Goal: Task Accomplishment & Management: Use online tool/utility

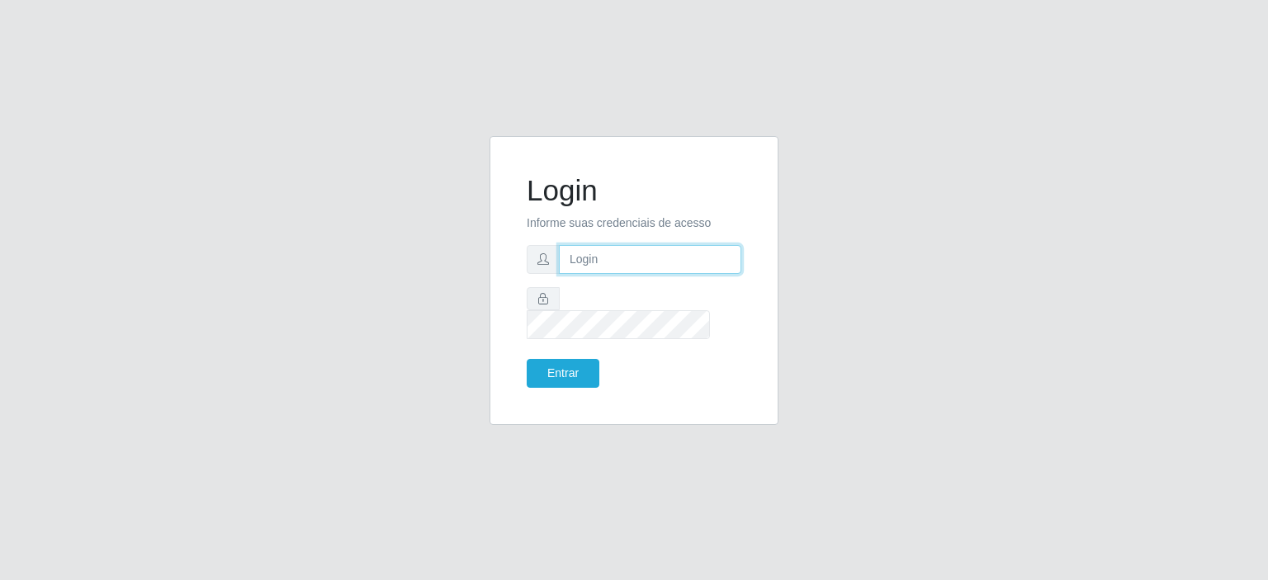
click at [612, 272] on input "text" at bounding box center [650, 259] width 182 height 29
type input "[EMAIL_ADDRESS][DOMAIN_NAME]"
click at [527, 359] on button "Entrar" at bounding box center [563, 373] width 73 height 29
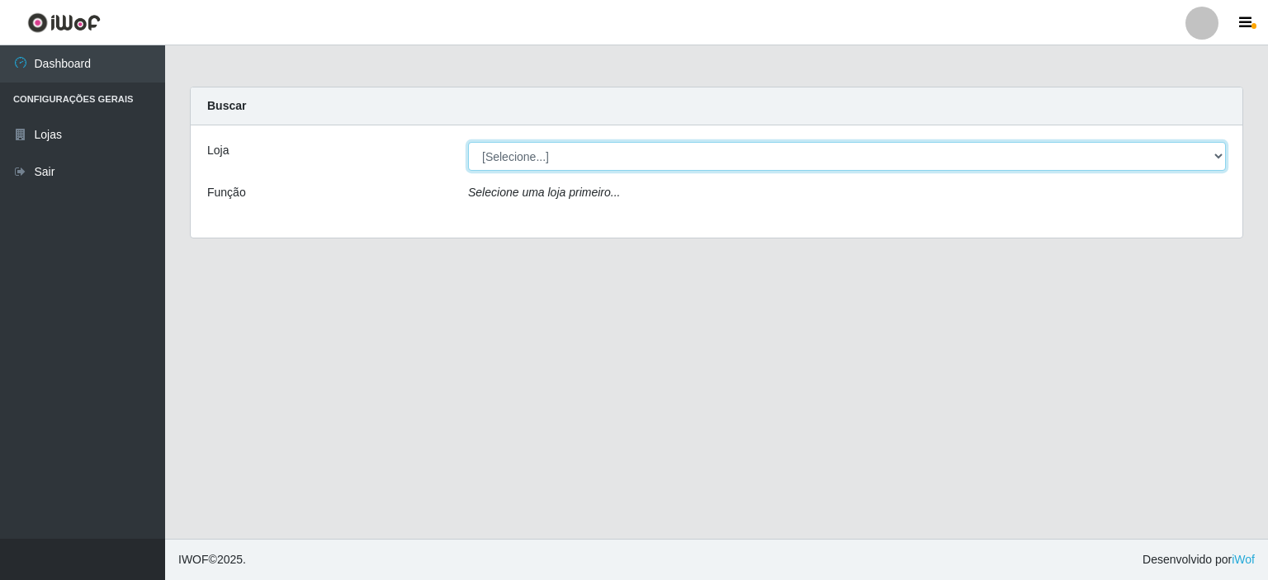
click at [1225, 161] on select "[Selecione...] Corte Fácil - Unidade Planalto" at bounding box center [847, 156] width 758 height 29
select select "202"
click at [468, 142] on select "[Selecione...] Corte Fácil - Unidade Planalto" at bounding box center [847, 156] width 758 height 29
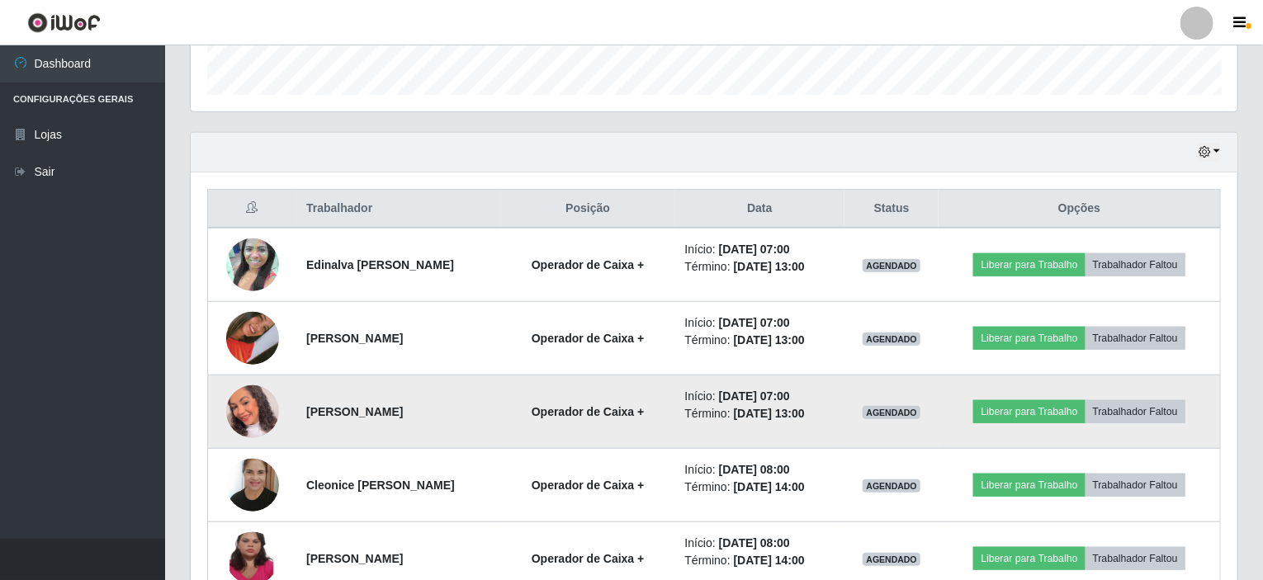
scroll to position [578, 0]
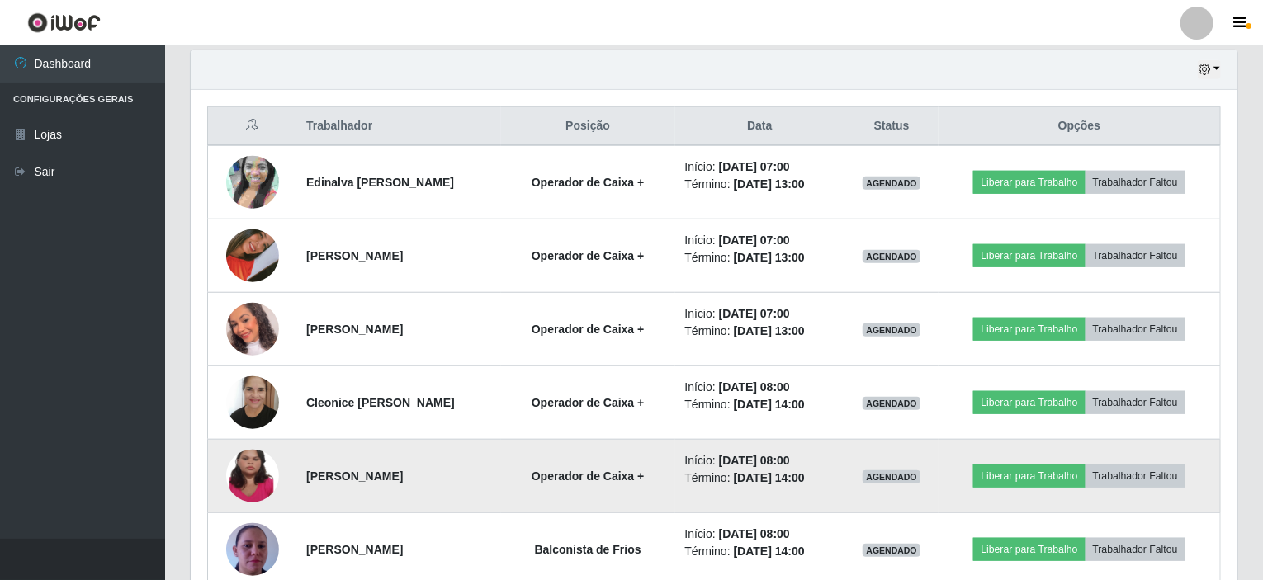
click at [245, 470] on img at bounding box center [252, 476] width 53 height 117
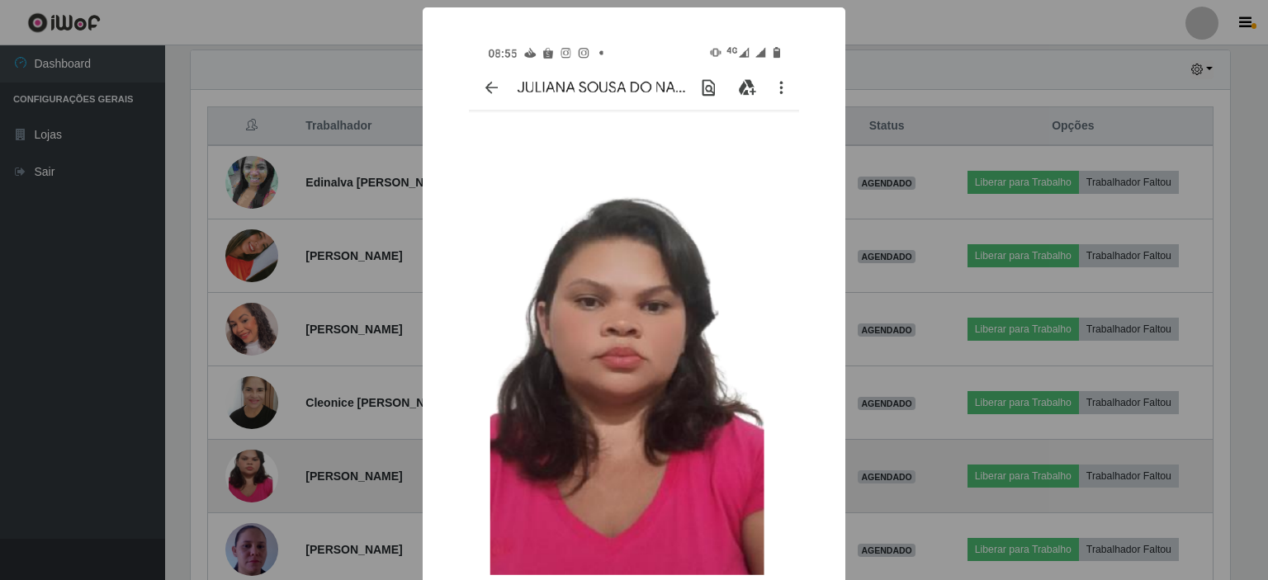
click at [245, 470] on div "× OK Cancel" at bounding box center [634, 290] width 1268 height 580
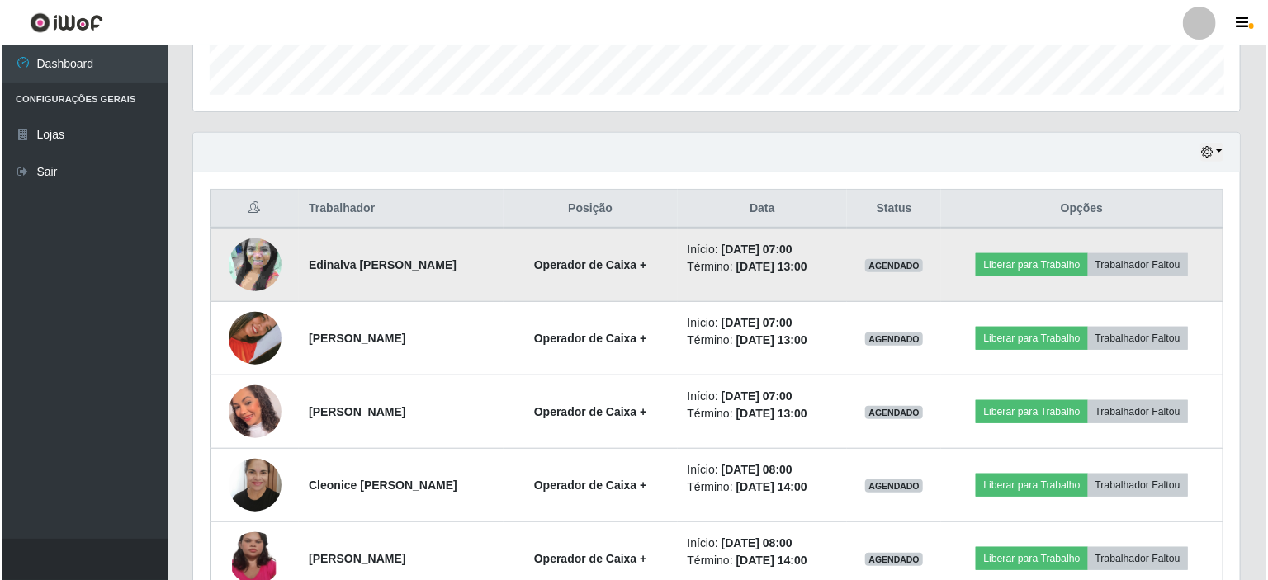
scroll to position [578, 0]
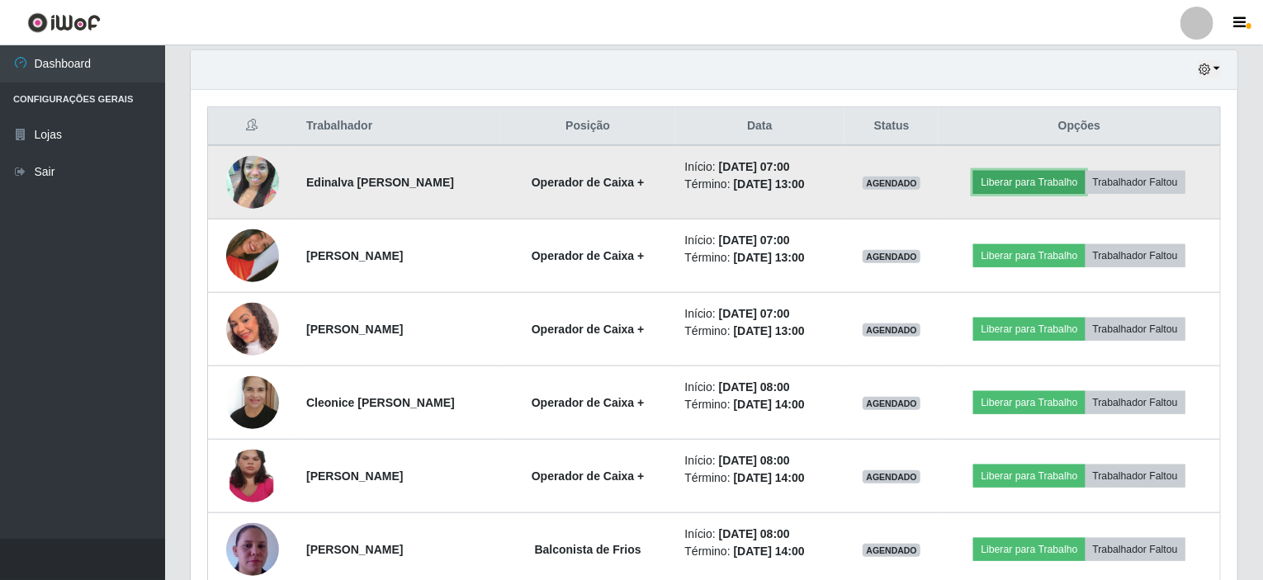
click at [1011, 184] on button "Liberar para Trabalho" at bounding box center [1028, 182] width 111 height 23
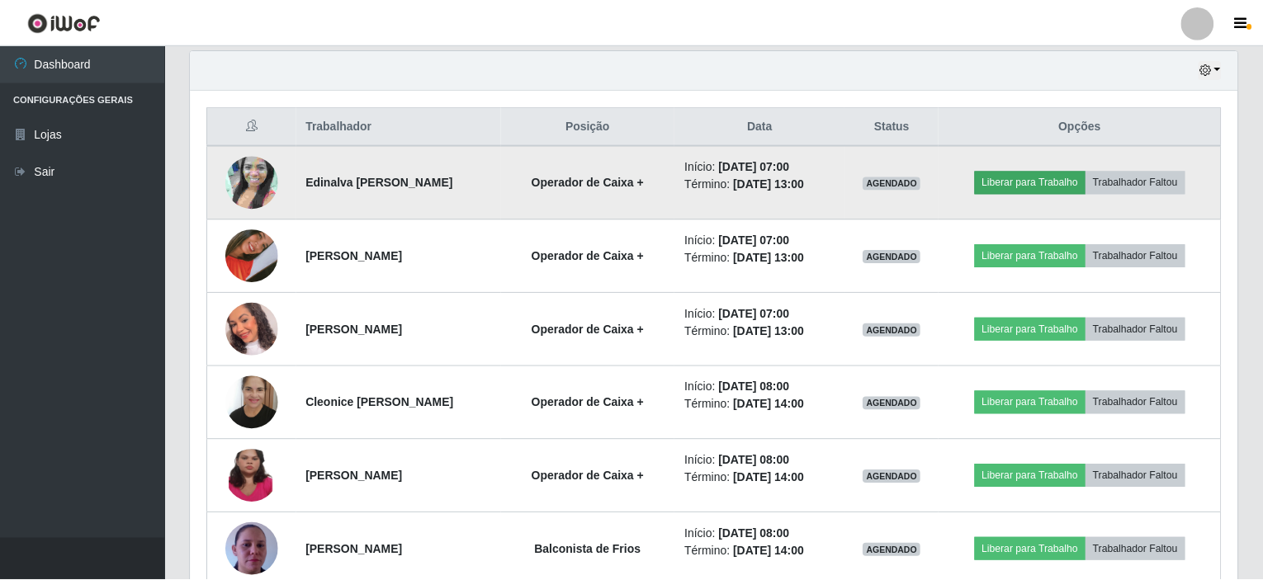
scroll to position [343, 1040]
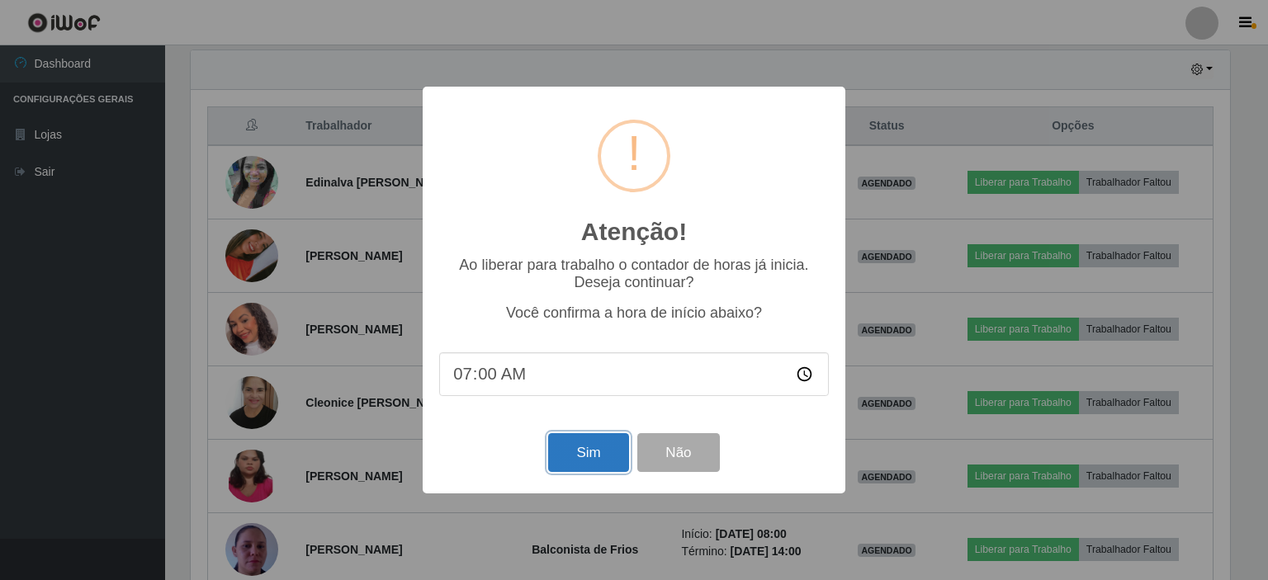
click at [578, 458] on button "Sim" at bounding box center [588, 452] width 80 height 39
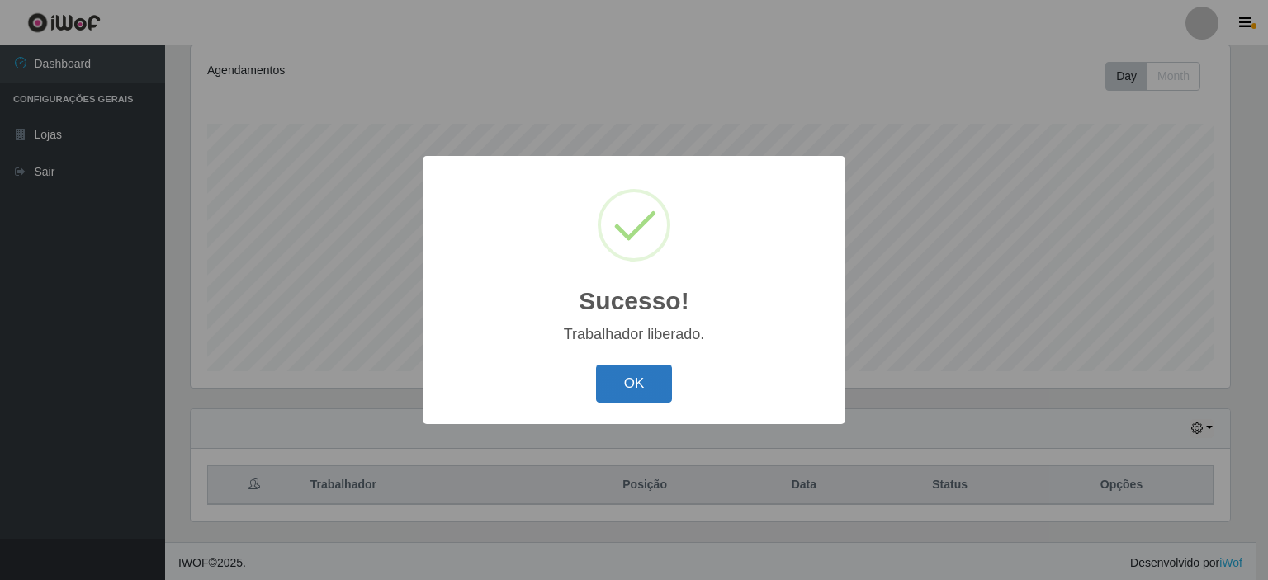
click at [650, 382] on button "OK" at bounding box center [634, 384] width 77 height 39
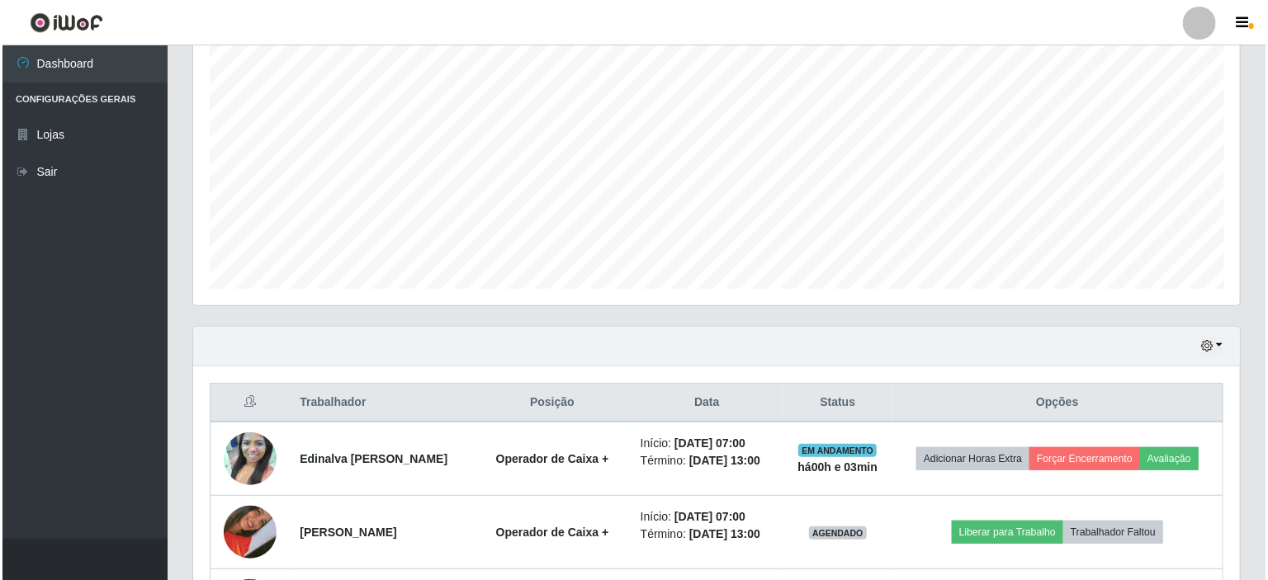
scroll to position [384, 0]
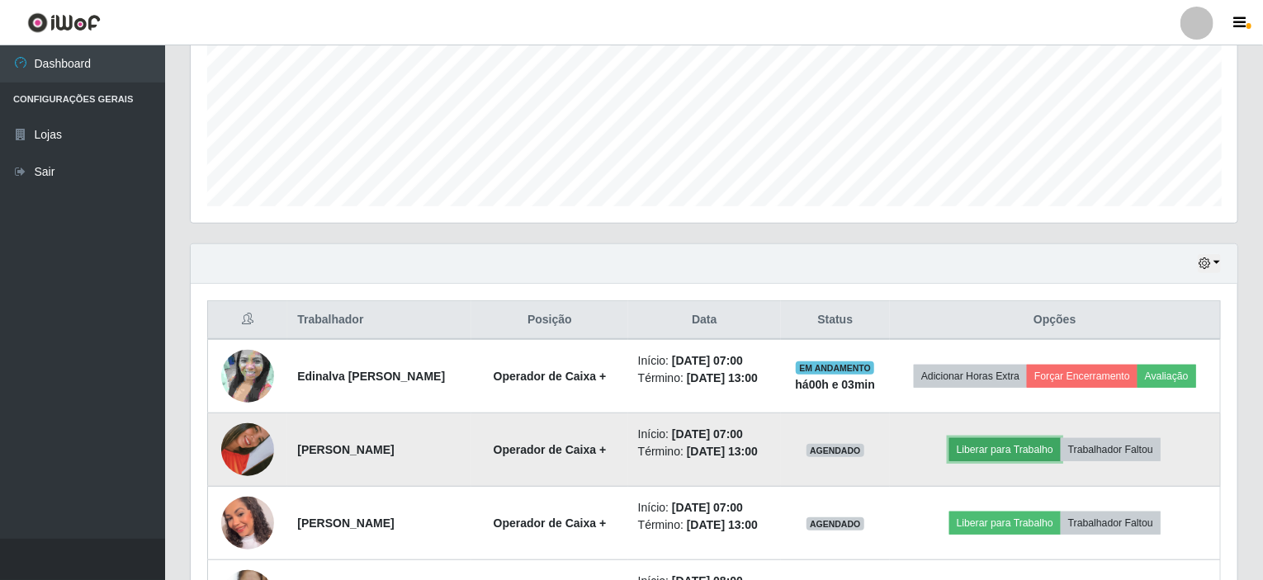
click at [1026, 445] on button "Liberar para Trabalho" at bounding box center [1004, 449] width 111 height 23
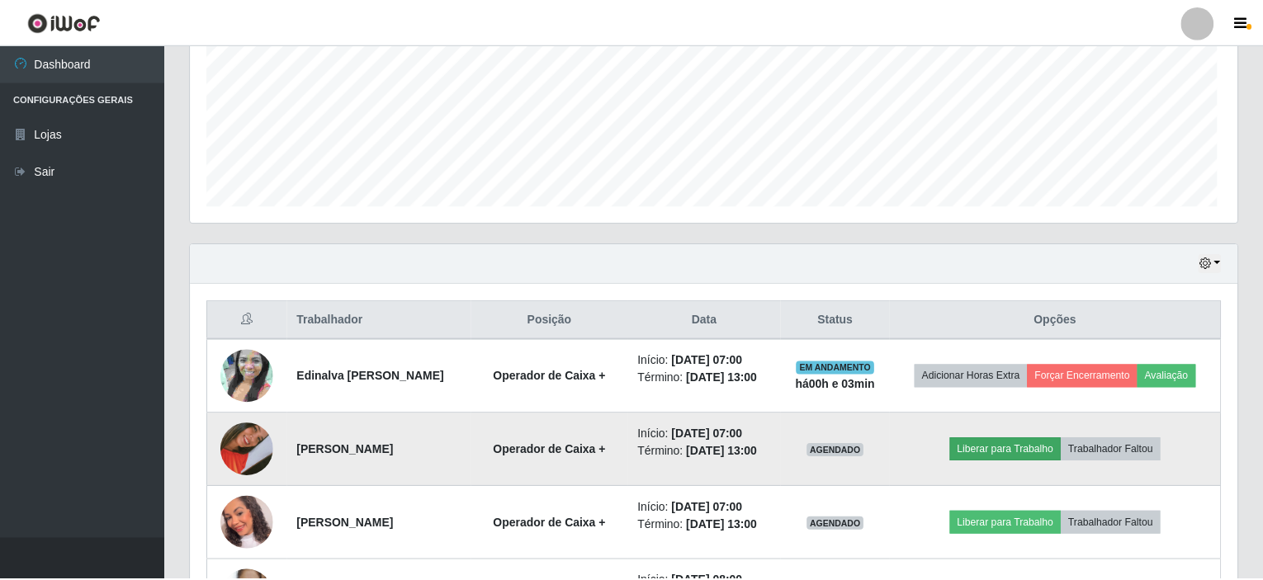
scroll to position [343, 1040]
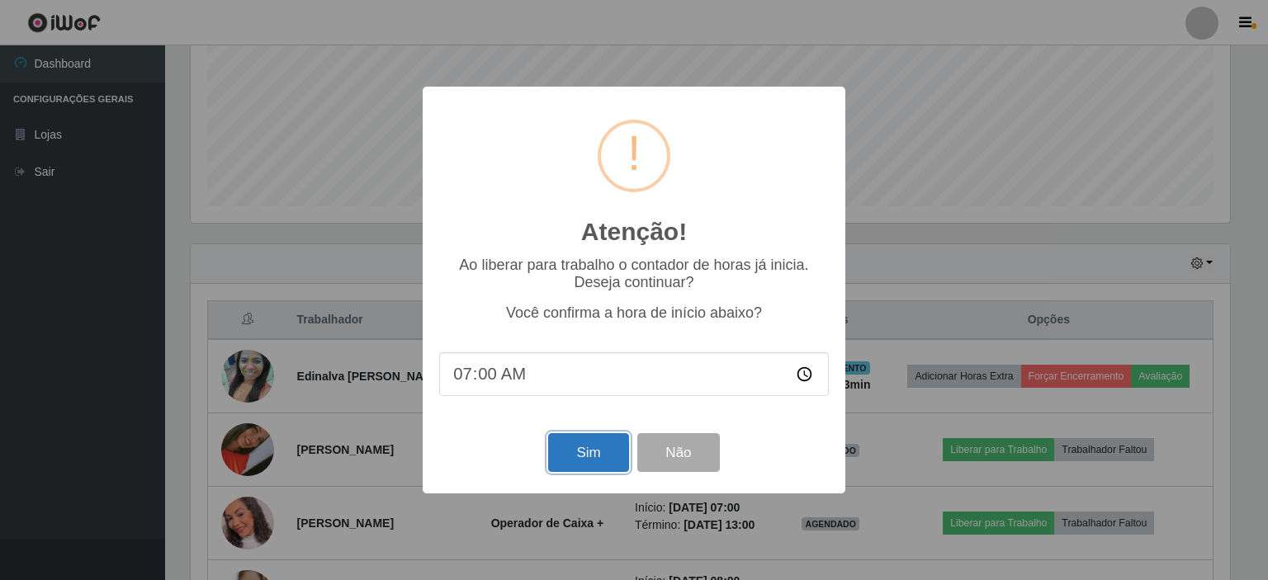
click at [596, 455] on button "Sim" at bounding box center [588, 452] width 80 height 39
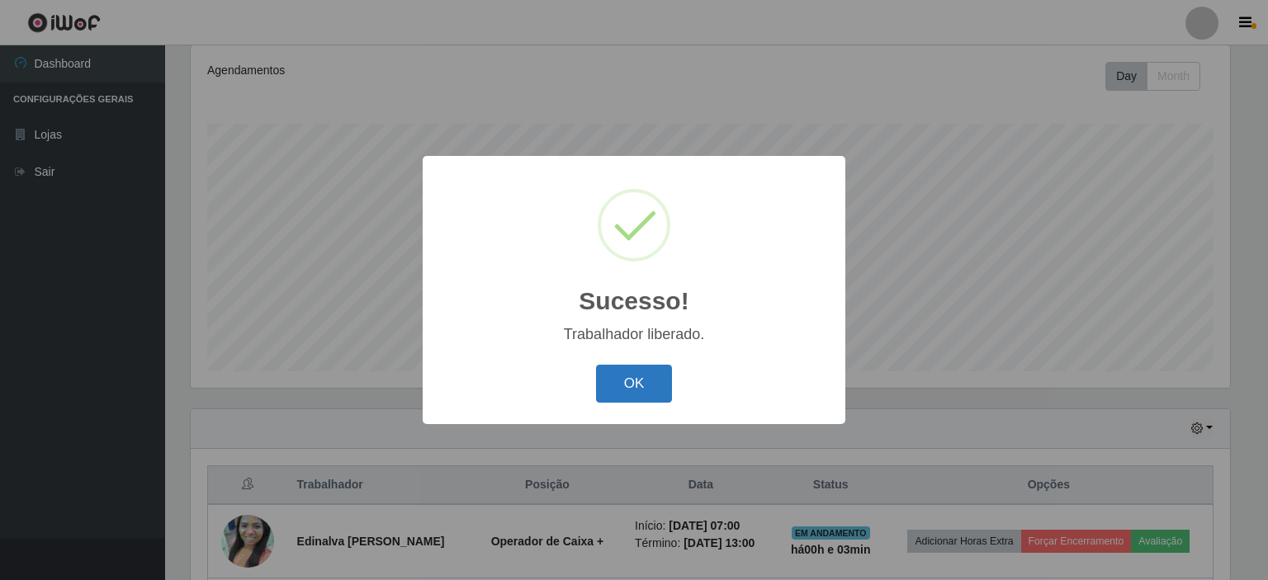
click at [634, 369] on button "OK" at bounding box center [634, 384] width 77 height 39
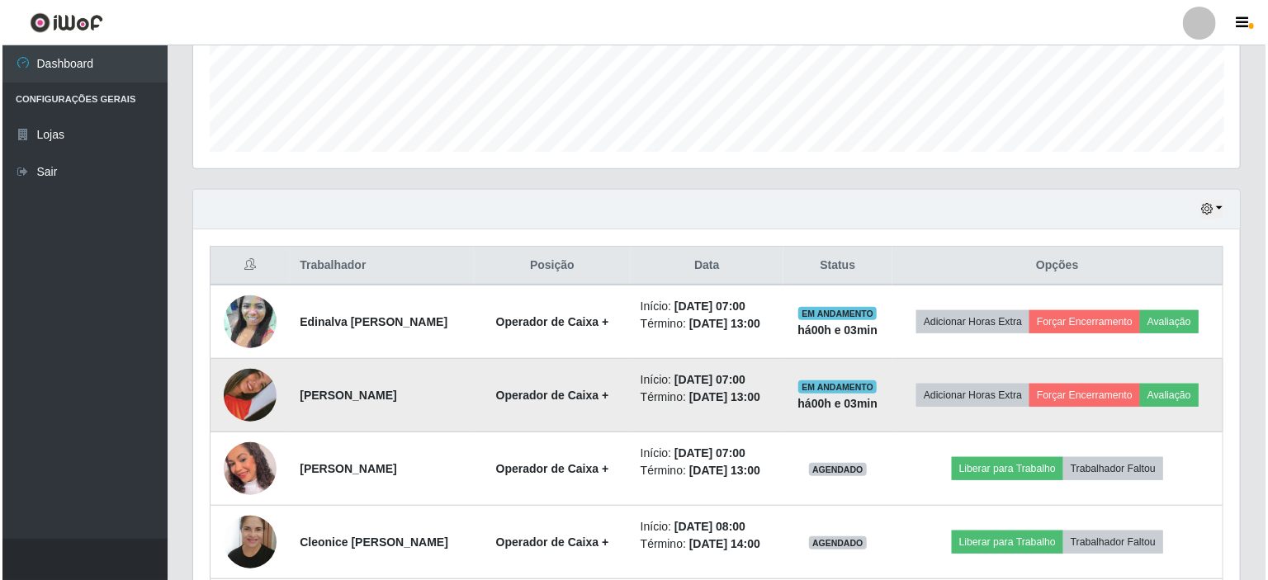
scroll to position [466, 0]
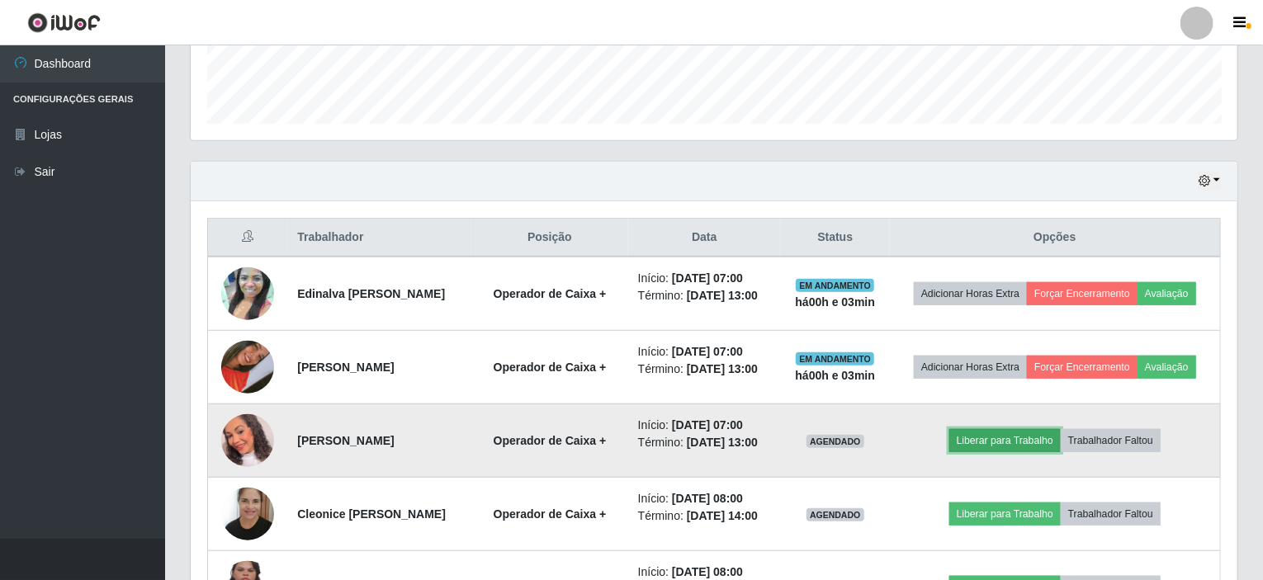
click at [986, 438] on button "Liberar para Trabalho" at bounding box center [1004, 440] width 111 height 23
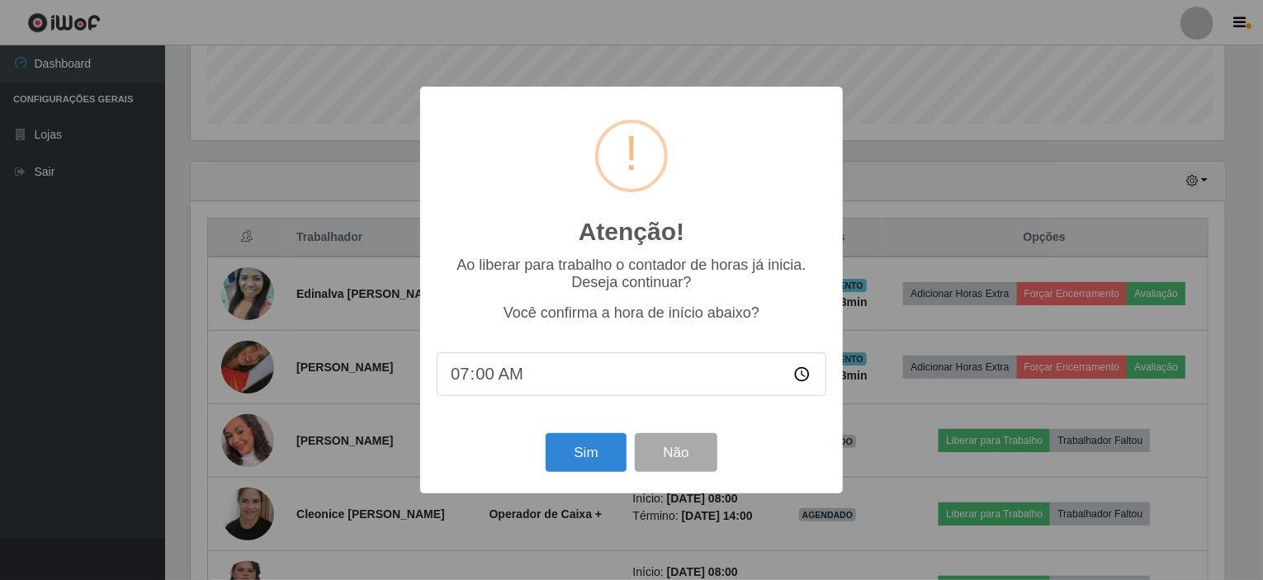
scroll to position [343, 1040]
click at [562, 451] on button "Sim" at bounding box center [588, 452] width 80 height 39
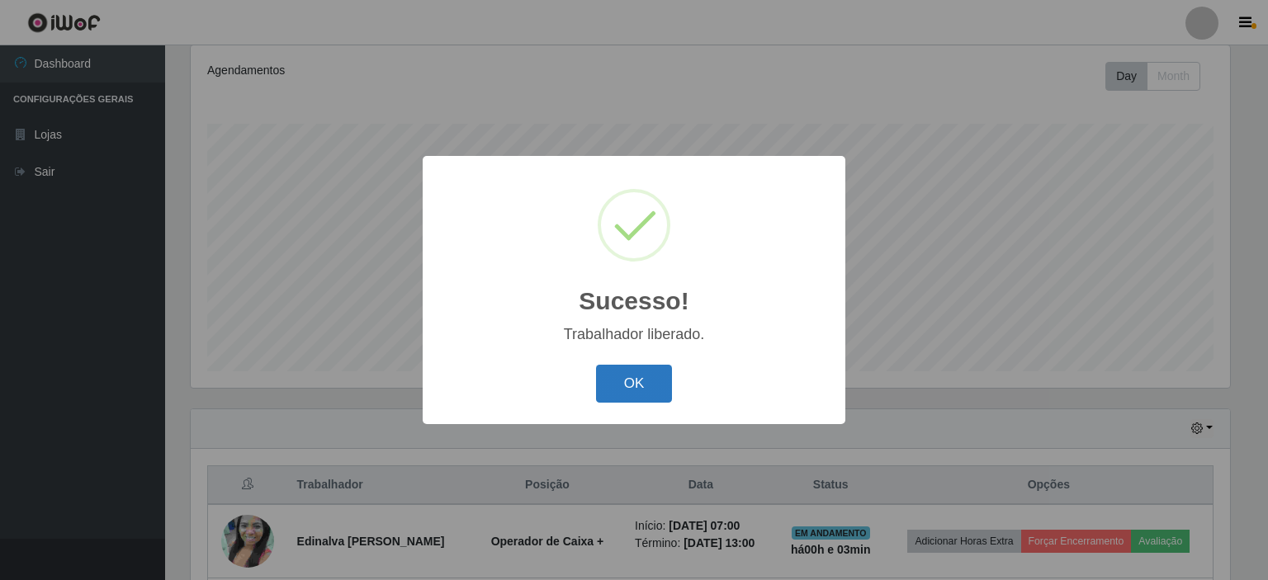
click at [627, 377] on button "OK" at bounding box center [634, 384] width 77 height 39
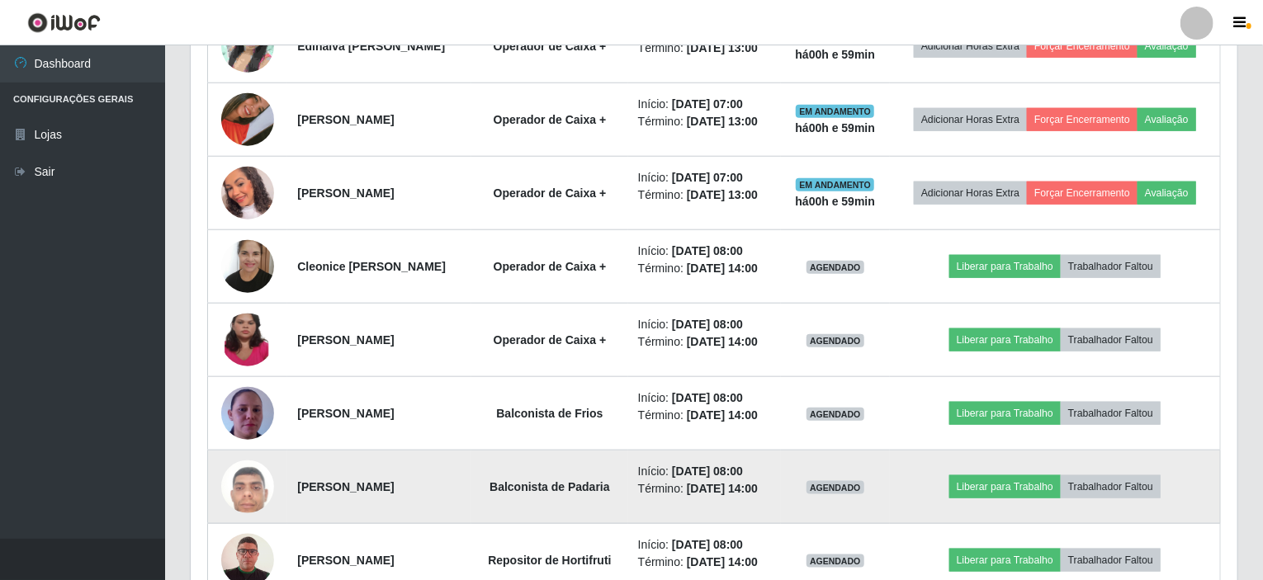
scroll to position [797, 0]
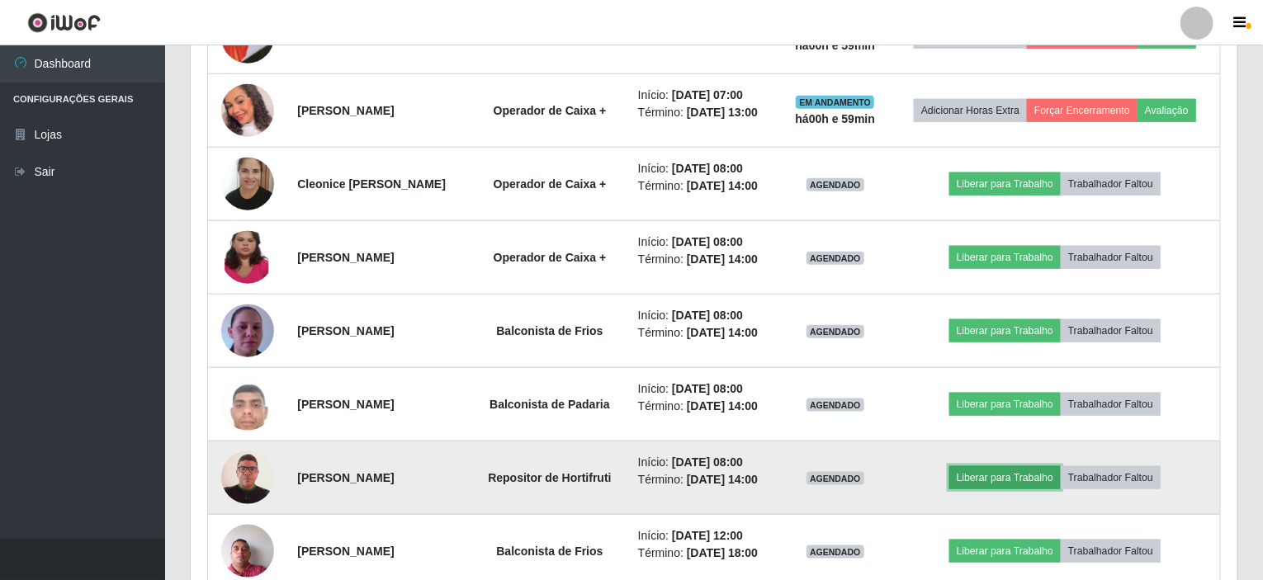
click at [986, 473] on button "Liberar para Trabalho" at bounding box center [1004, 477] width 111 height 23
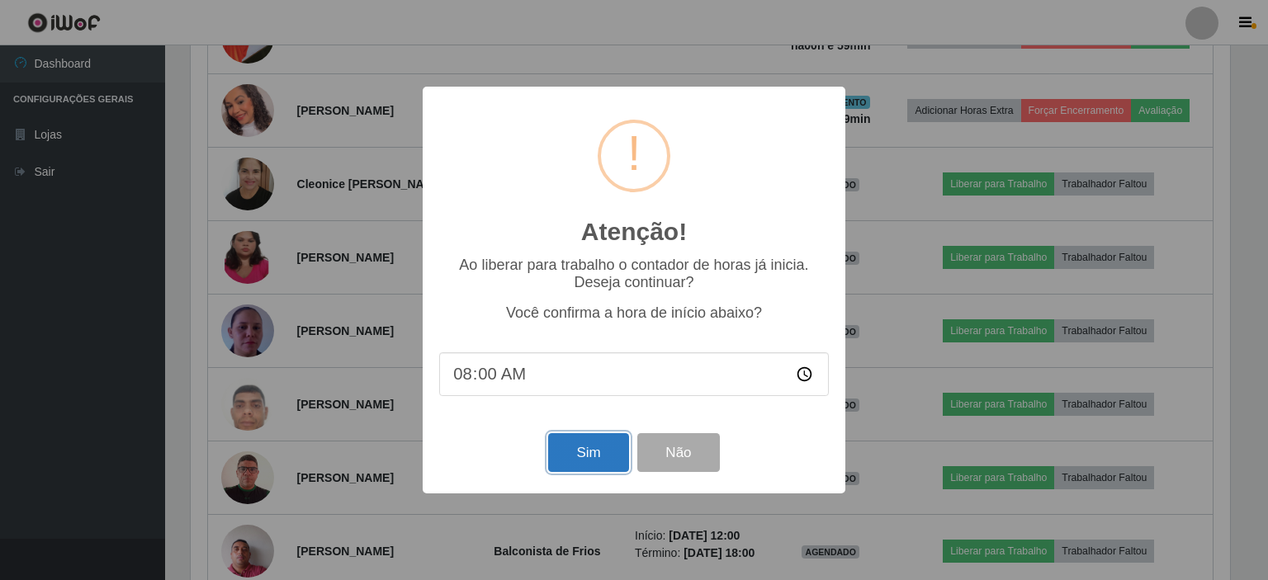
click at [584, 449] on button "Sim" at bounding box center [588, 452] width 80 height 39
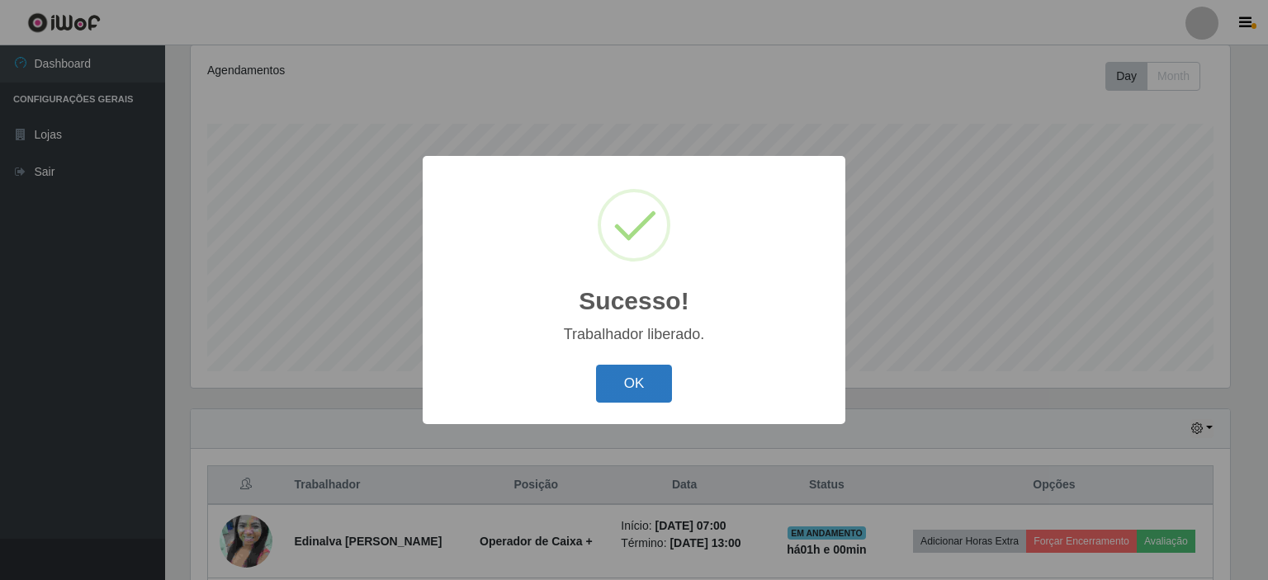
click at [633, 389] on button "OK" at bounding box center [634, 384] width 77 height 39
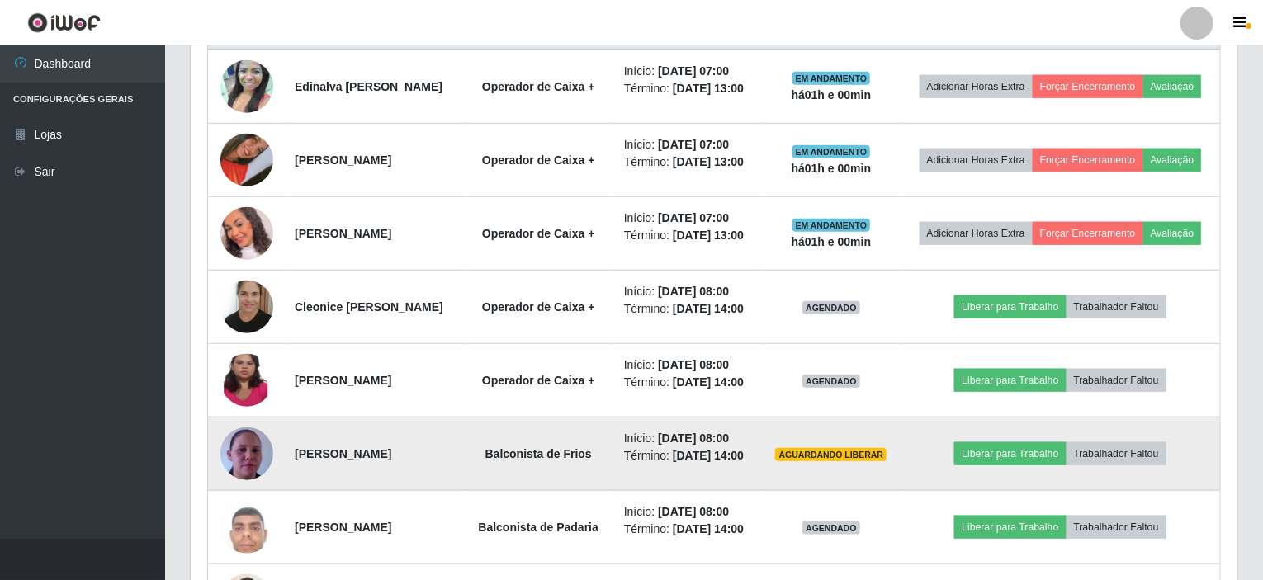
scroll to position [714, 0]
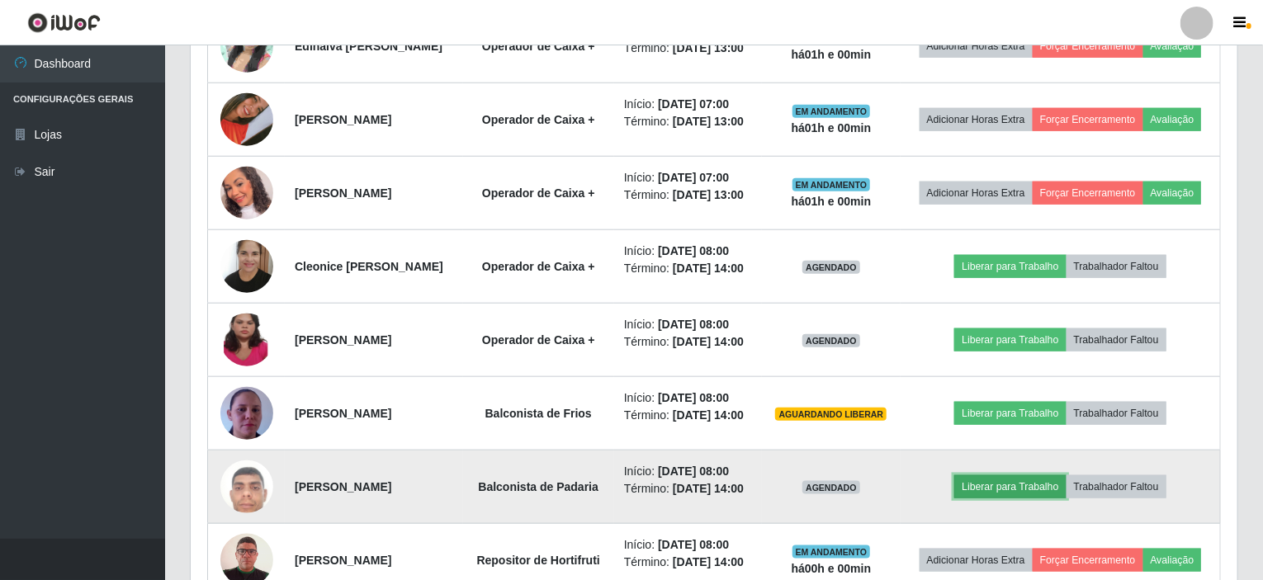
click at [999, 485] on button "Liberar para Trabalho" at bounding box center [1009, 486] width 111 height 23
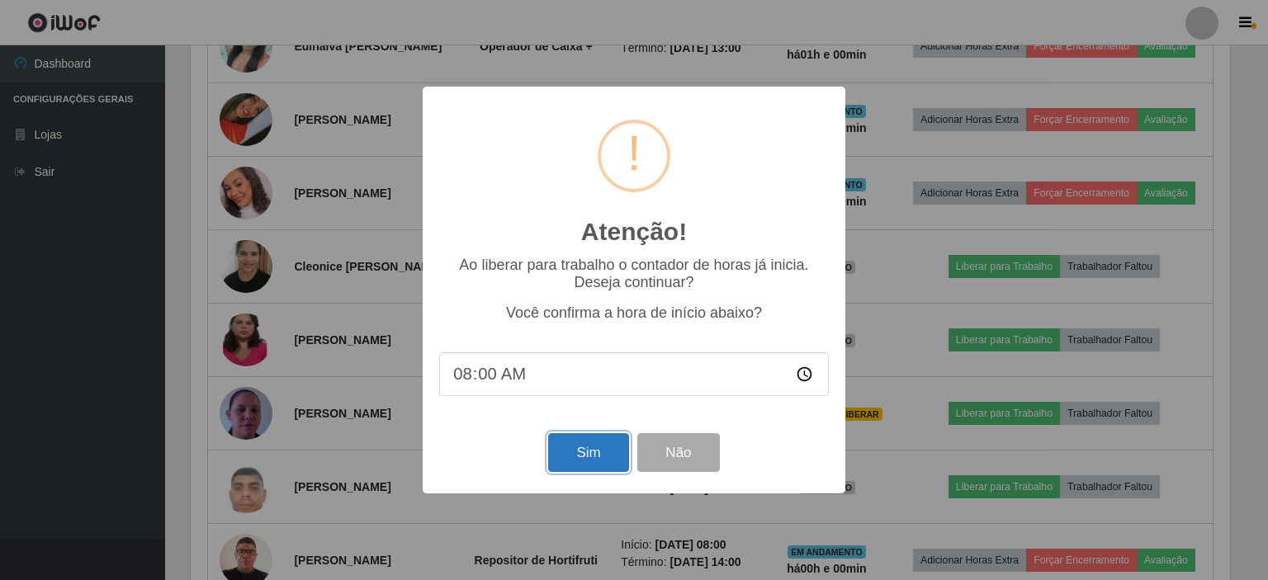
click at [596, 457] on button "Sim" at bounding box center [588, 452] width 80 height 39
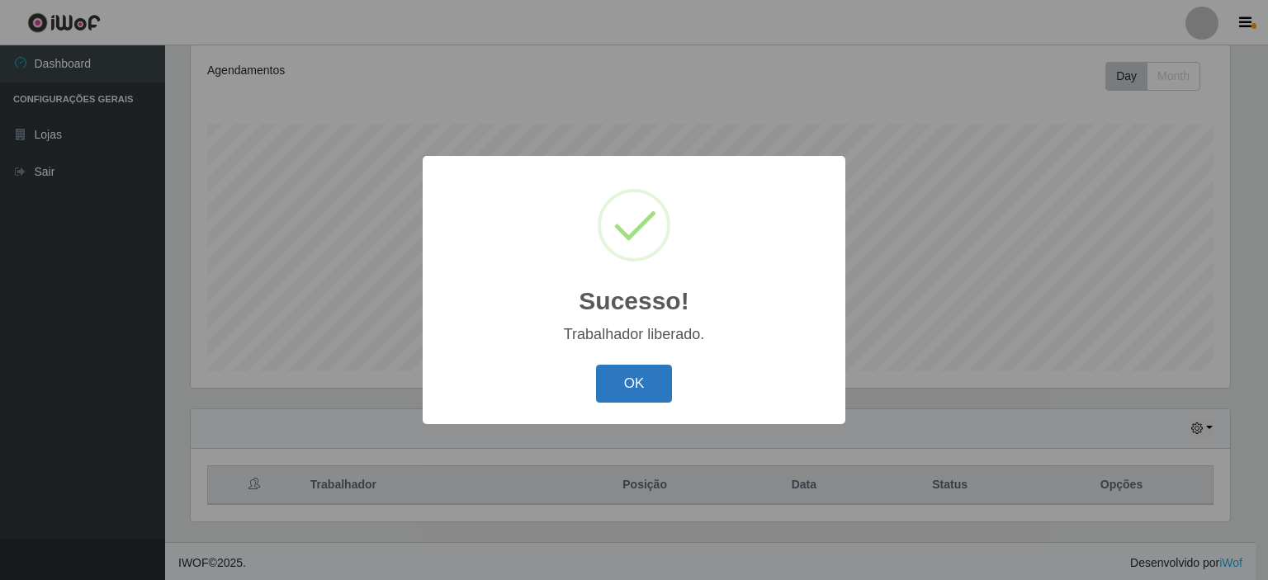
click at [640, 373] on button "OK" at bounding box center [634, 384] width 77 height 39
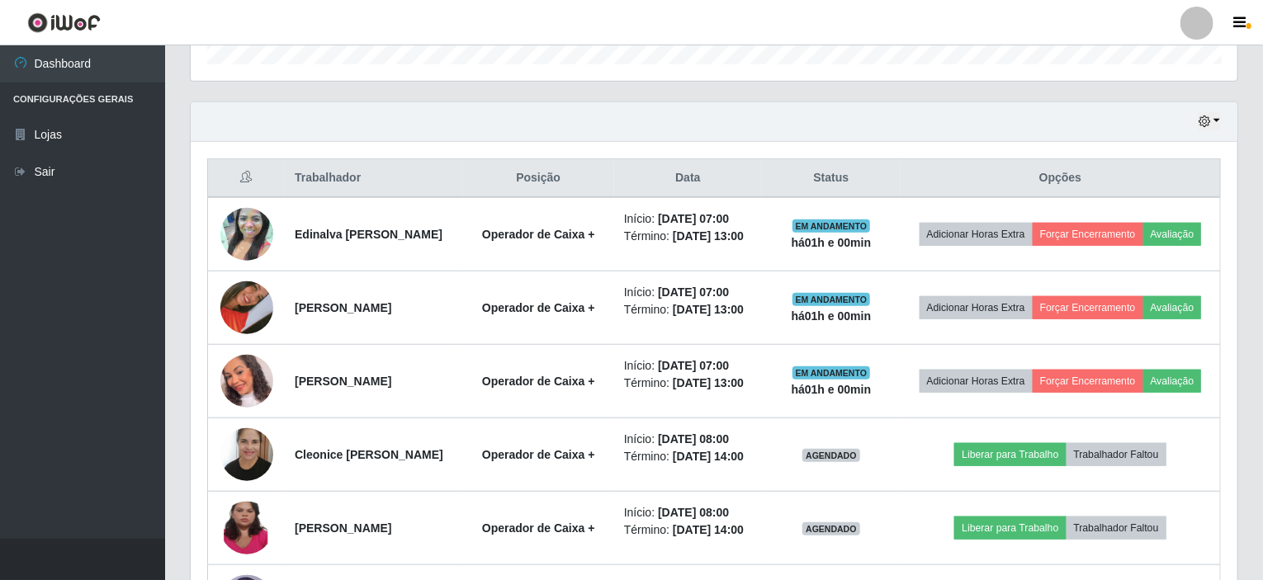
scroll to position [549, 0]
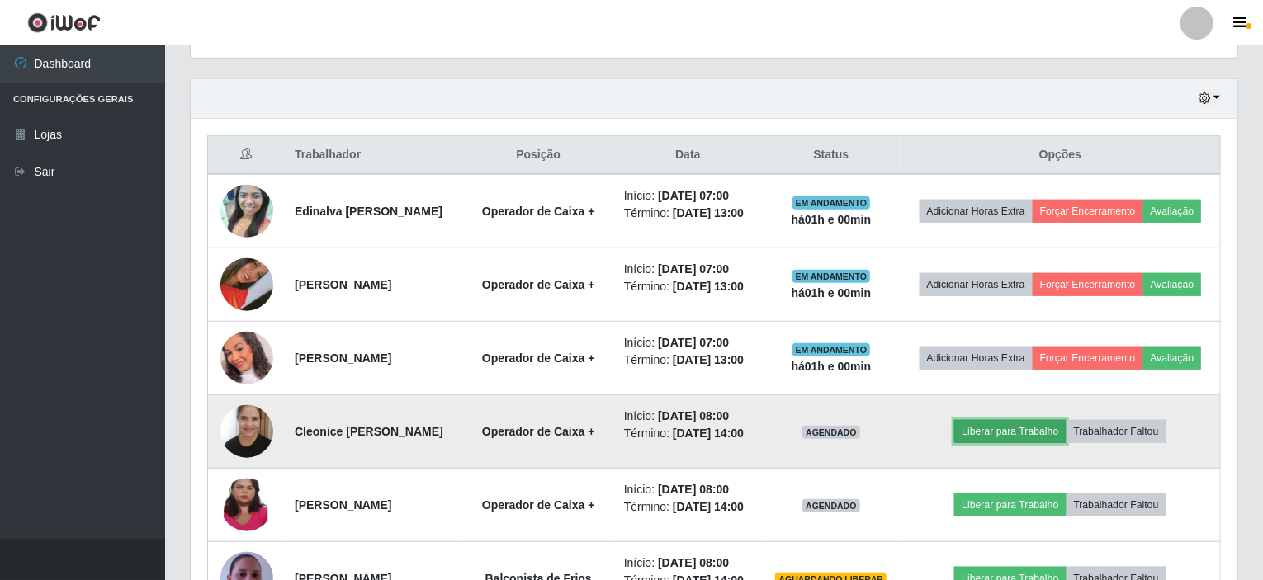
click at [1010, 428] on button "Liberar para Trabalho" at bounding box center [1009, 431] width 111 height 23
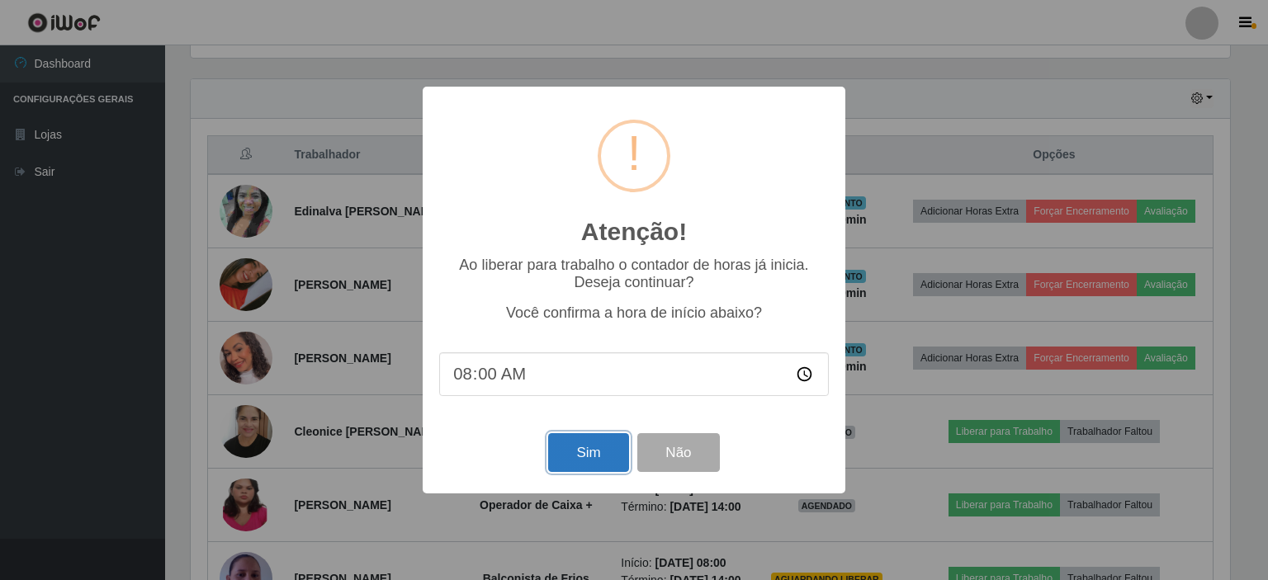
click at [579, 456] on button "Sim" at bounding box center [588, 452] width 80 height 39
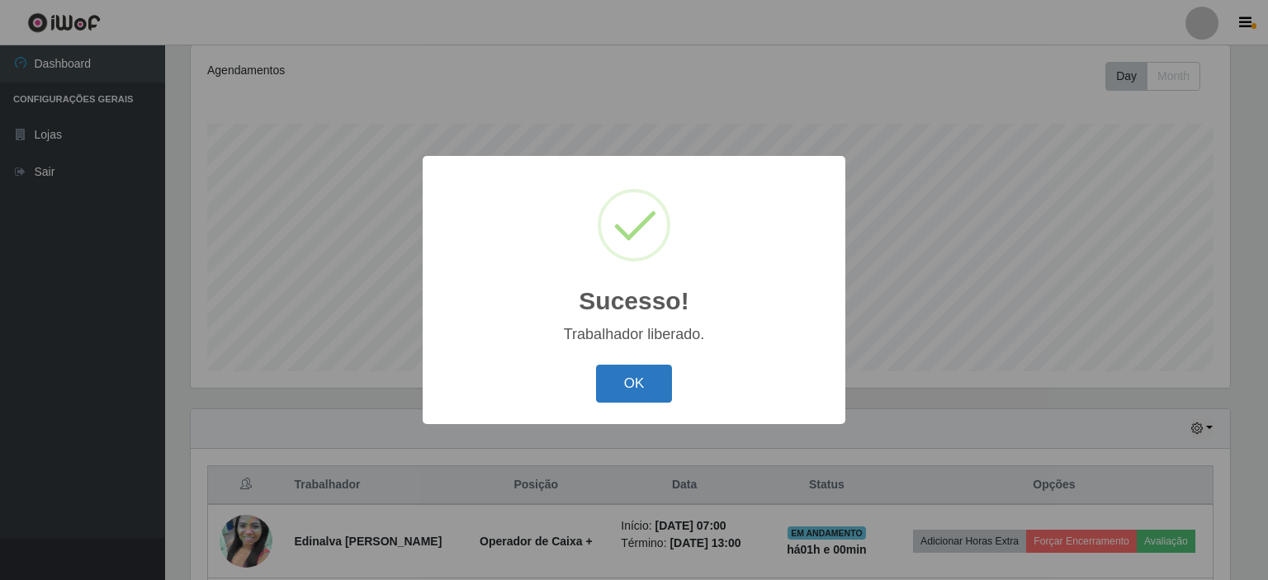
click at [642, 392] on button "OK" at bounding box center [634, 384] width 77 height 39
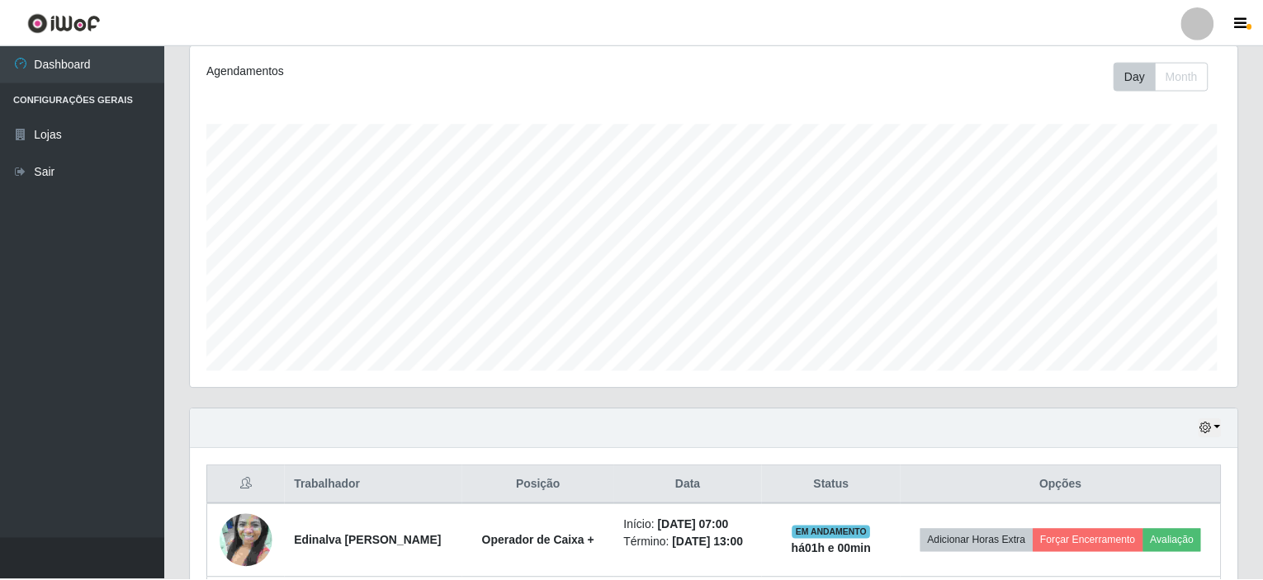
scroll to position [0, 0]
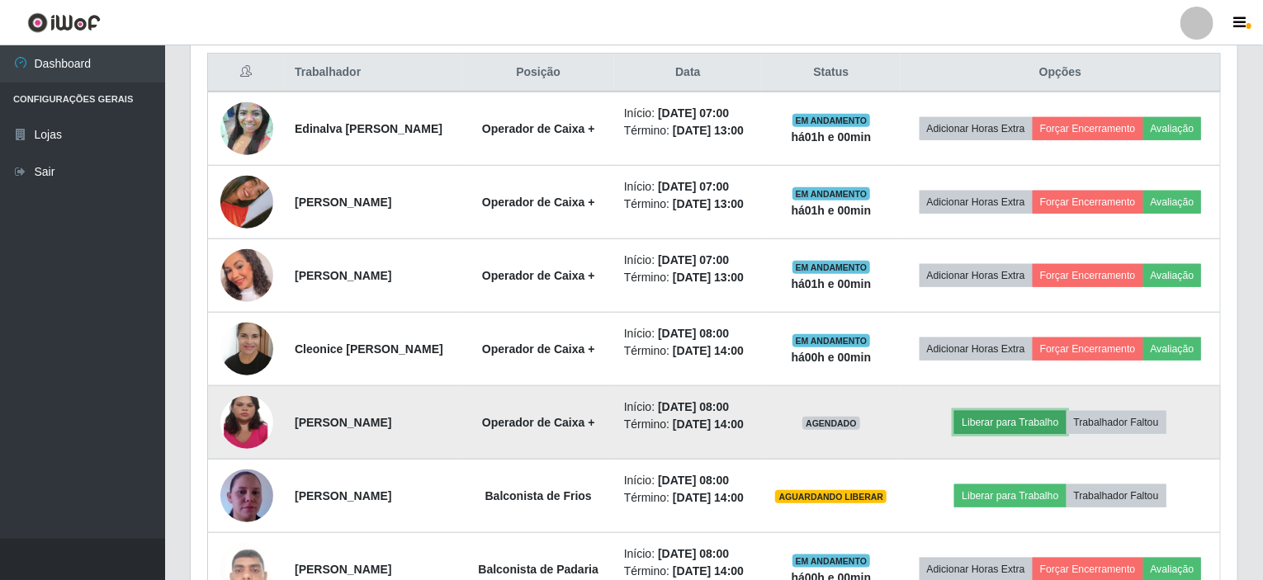
click at [990, 416] on button "Liberar para Trabalho" at bounding box center [1009, 422] width 111 height 23
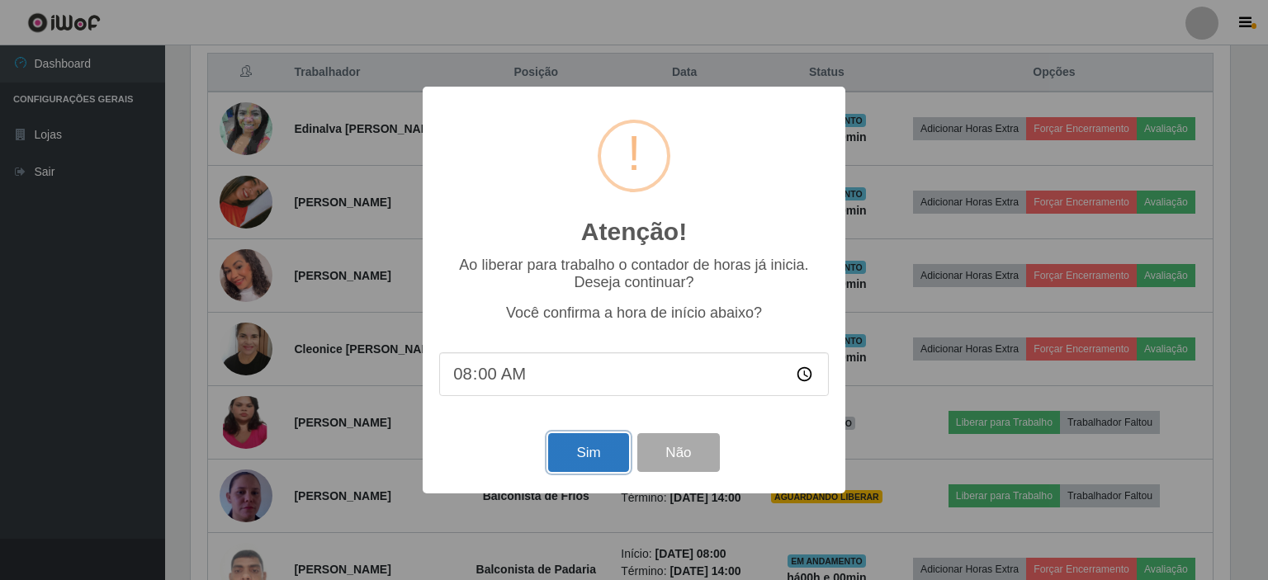
click at [600, 456] on button "Sim" at bounding box center [588, 452] width 80 height 39
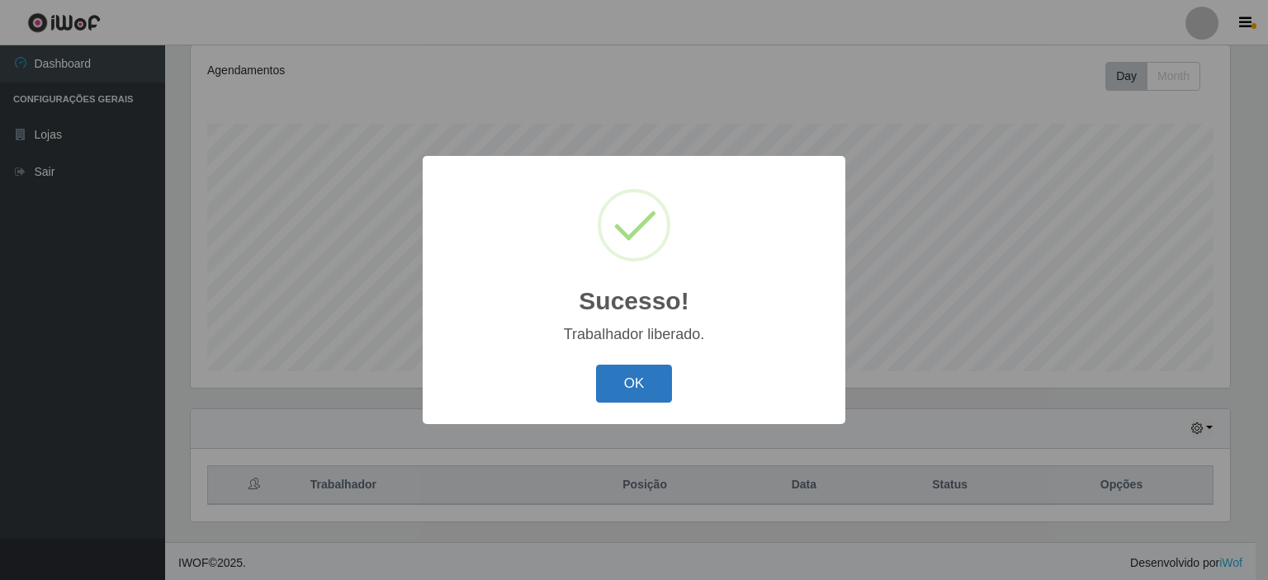
click at [629, 383] on button "OK" at bounding box center [634, 384] width 77 height 39
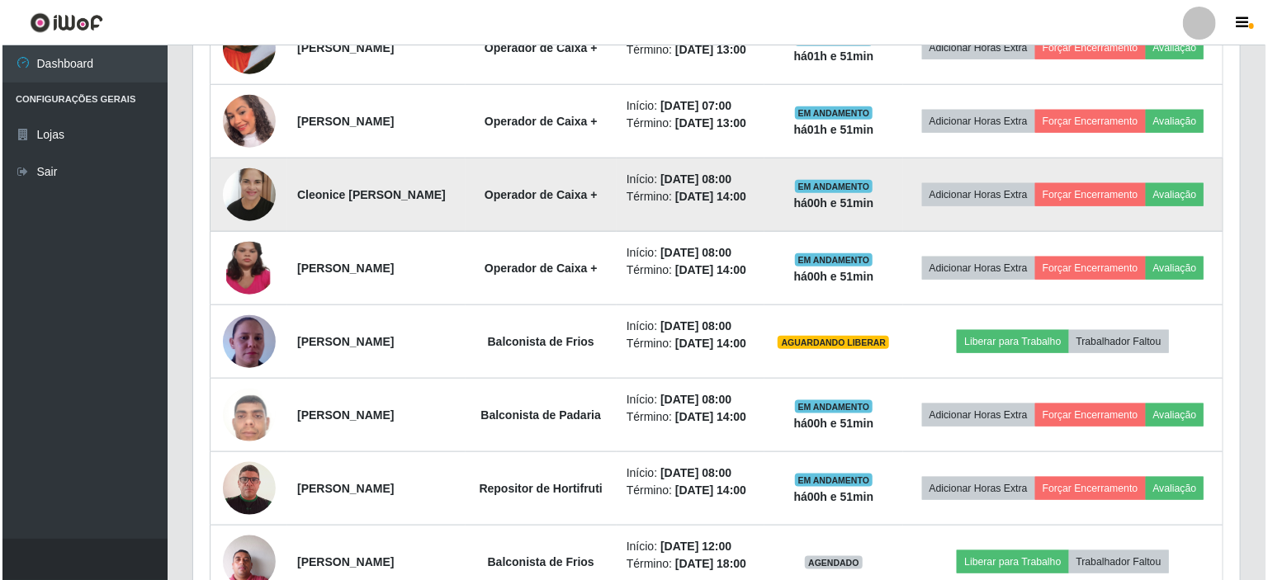
scroll to position [787, 0]
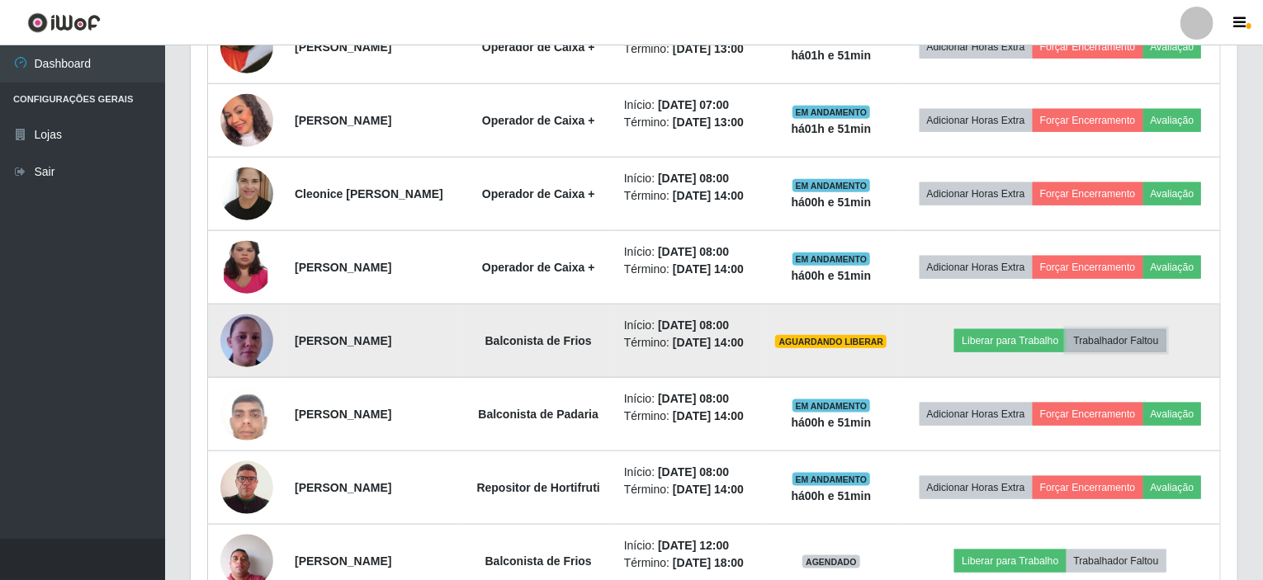
click at [1132, 338] on button "Trabalhador Faltou" at bounding box center [1116, 340] width 100 height 23
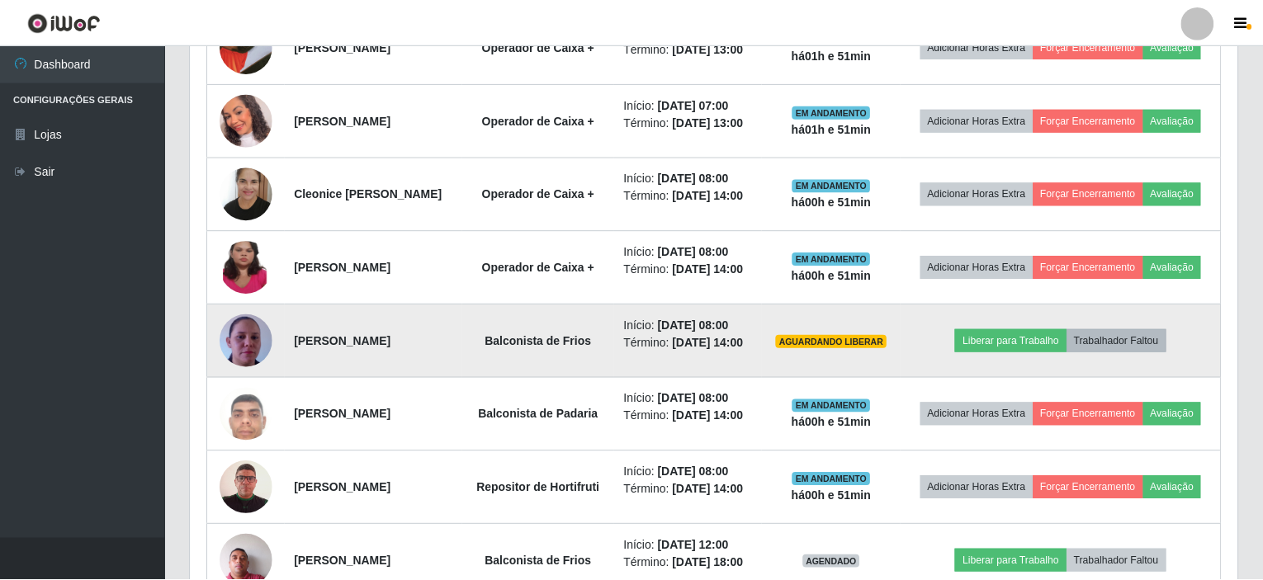
scroll to position [343, 1040]
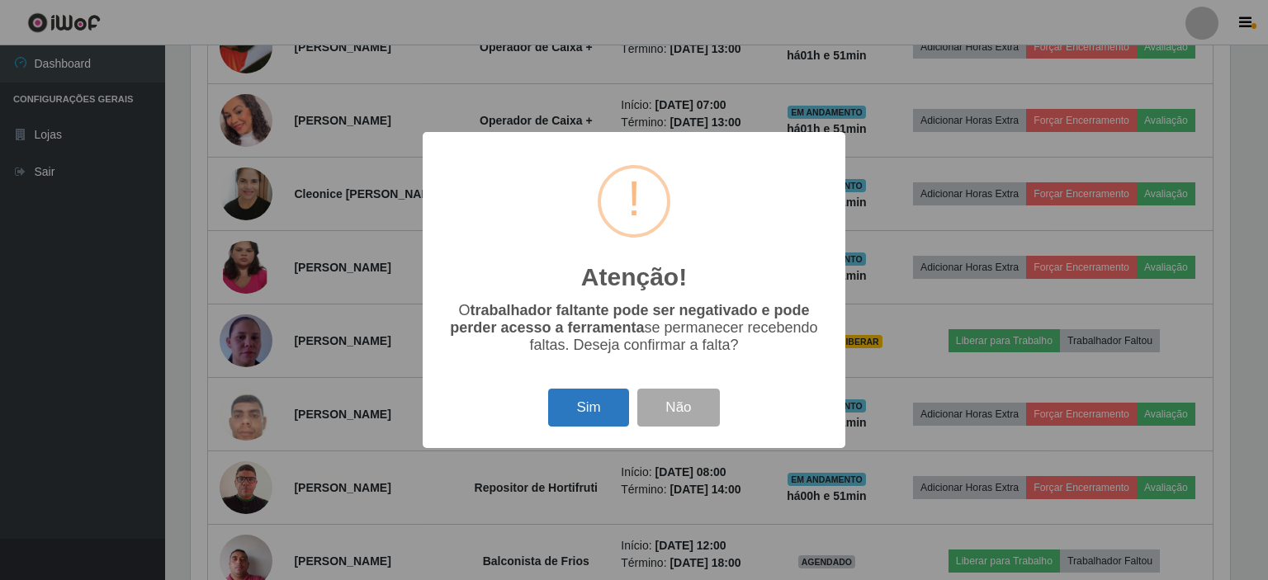
click at [606, 406] on button "Sim" at bounding box center [588, 408] width 80 height 39
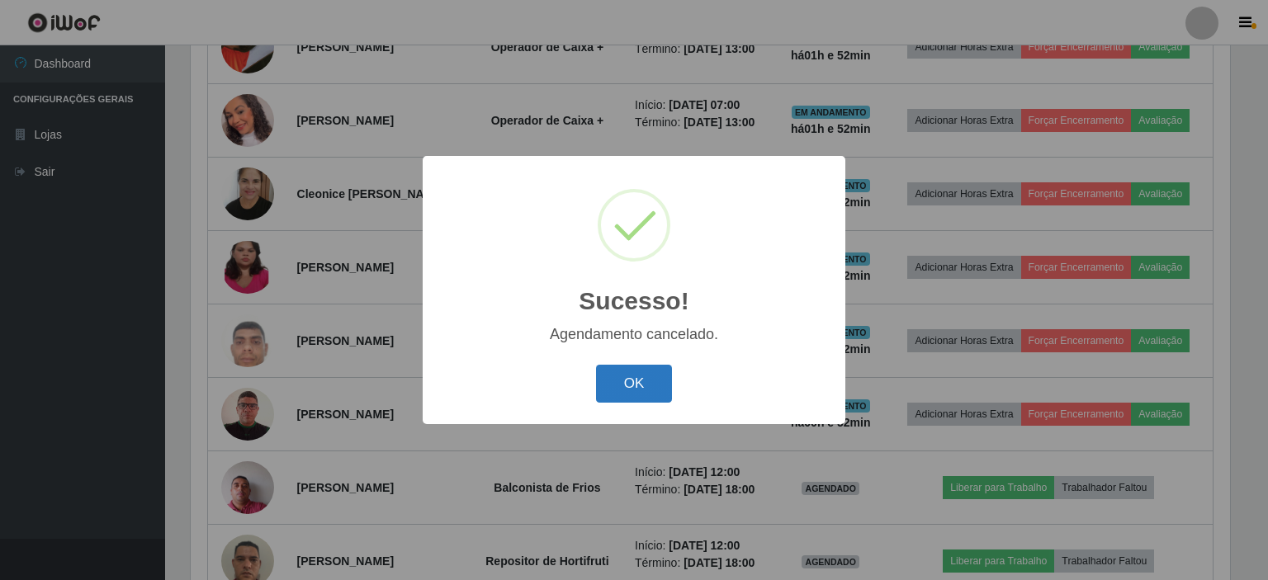
click at [647, 381] on button "OK" at bounding box center [634, 384] width 77 height 39
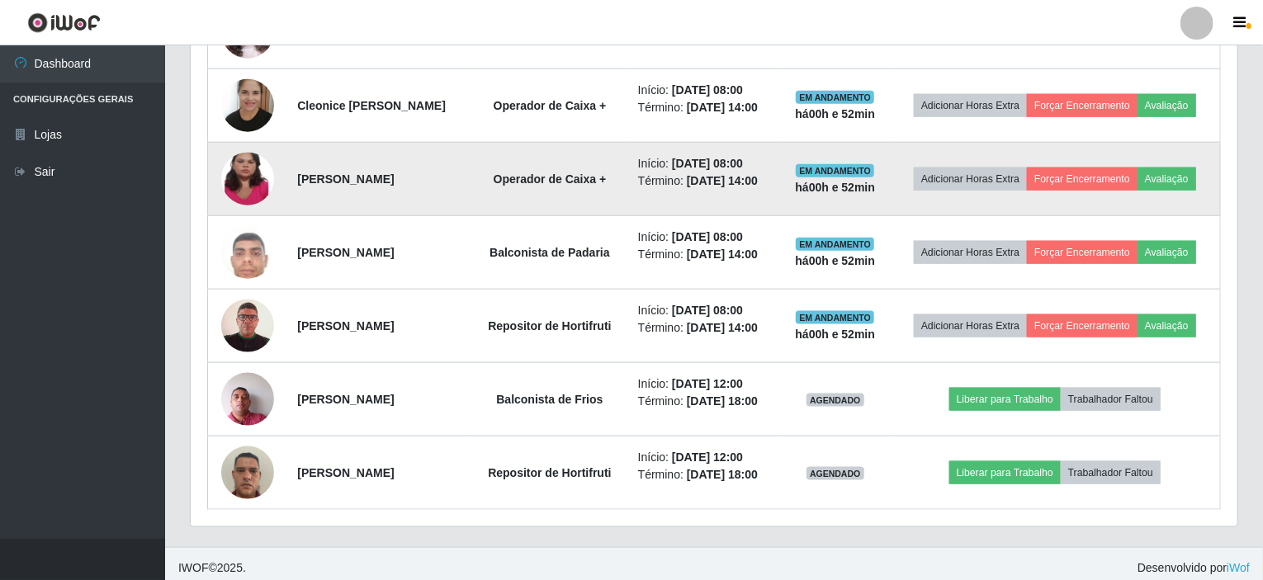
scroll to position [878, 0]
